Goal: Task Accomplishment & Management: Use online tool/utility

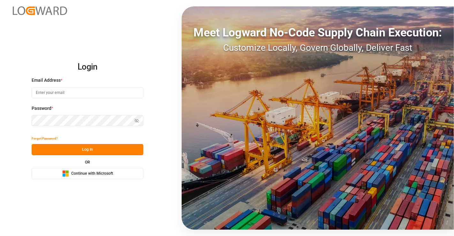
click at [95, 172] on span "Continue with Microsoft" at bounding box center [92, 174] width 42 height 6
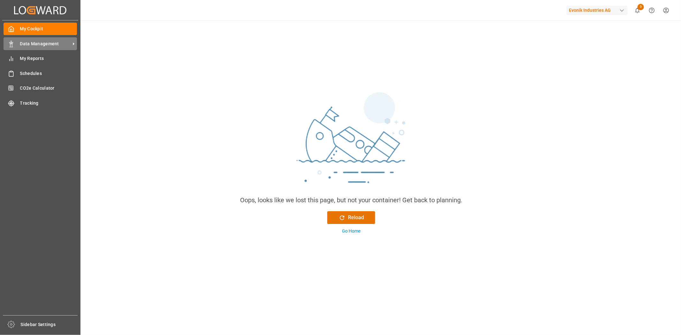
click at [27, 43] on span "Data Management" at bounding box center [45, 44] width 50 height 7
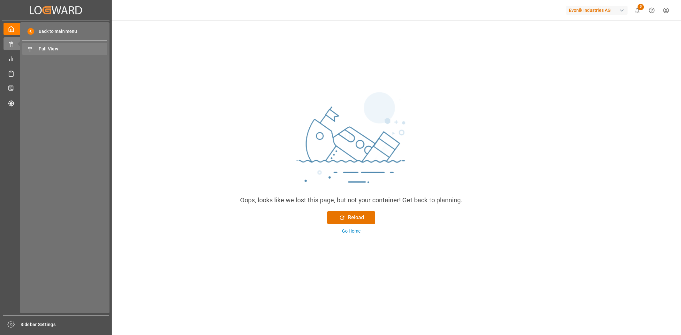
click at [51, 49] on span "Full View" at bounding box center [73, 49] width 69 height 7
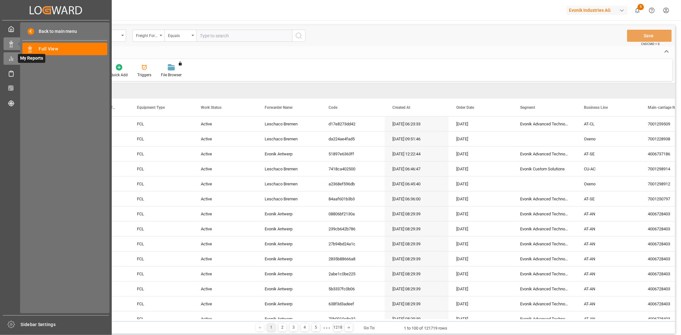
click at [13, 56] on icon at bounding box center [11, 59] width 6 height 6
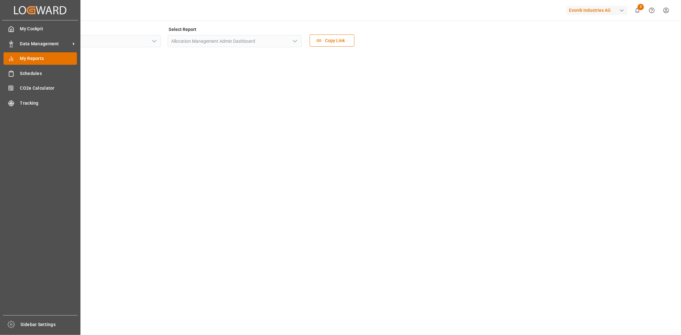
click at [34, 61] on span "My Reports" at bounding box center [48, 58] width 57 height 7
click at [37, 59] on span "My Reports" at bounding box center [48, 58] width 57 height 7
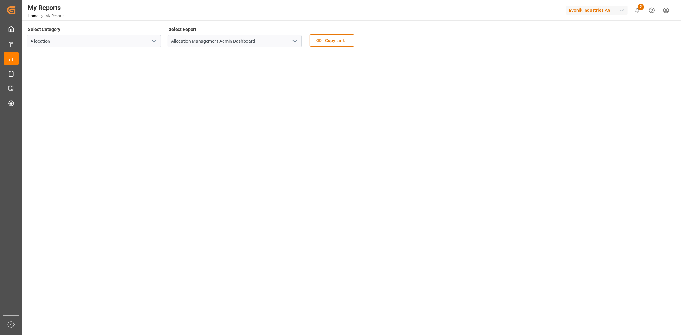
click at [296, 39] on icon "open menu" at bounding box center [295, 41] width 8 height 8
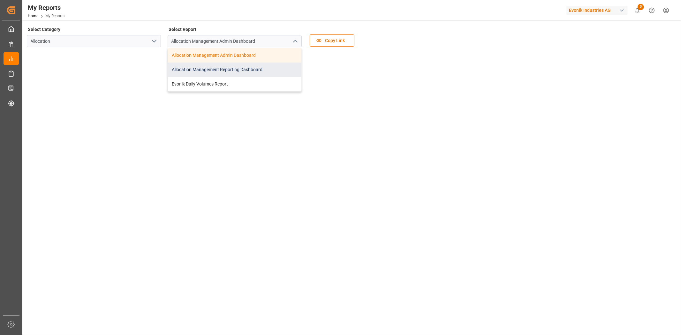
click at [256, 68] on div "Allocation Management Reporting Dashboard" at bounding box center [234, 70] width 133 height 14
